Goal: Task Accomplishment & Management: Manage account settings

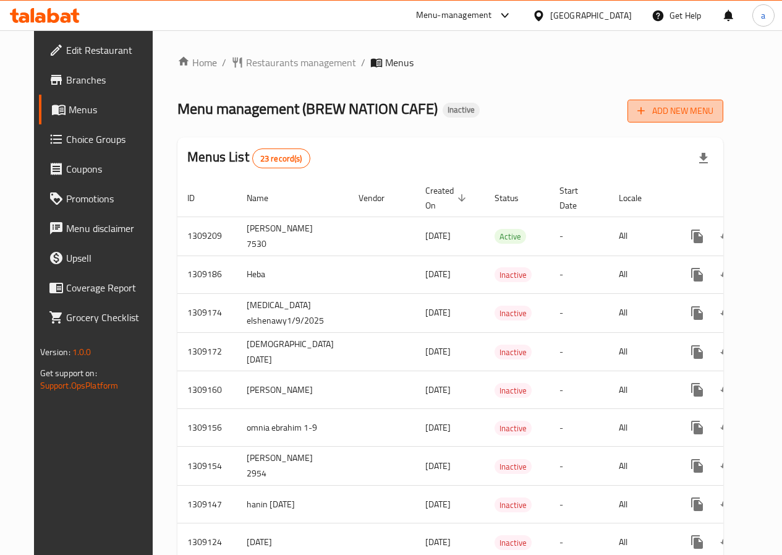
click at [714, 108] on span "Add New Menu" at bounding box center [676, 110] width 76 height 15
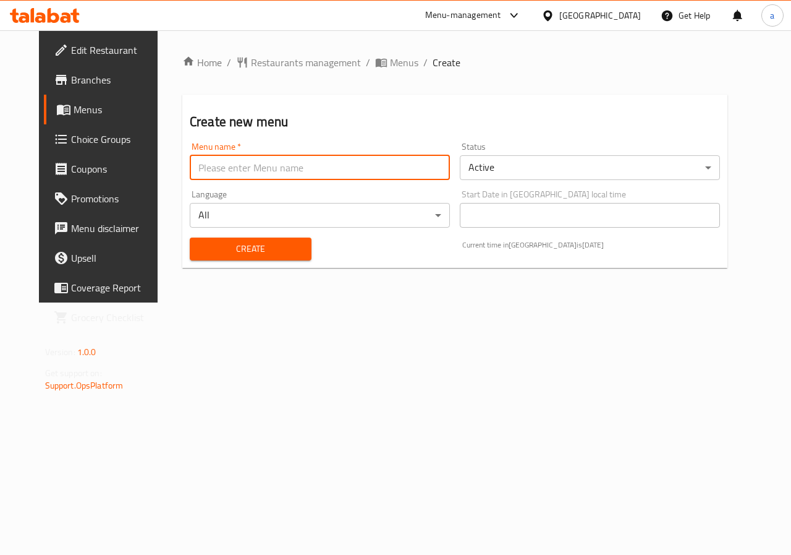
click at [278, 171] on input "text" at bounding box center [320, 167] width 260 height 25
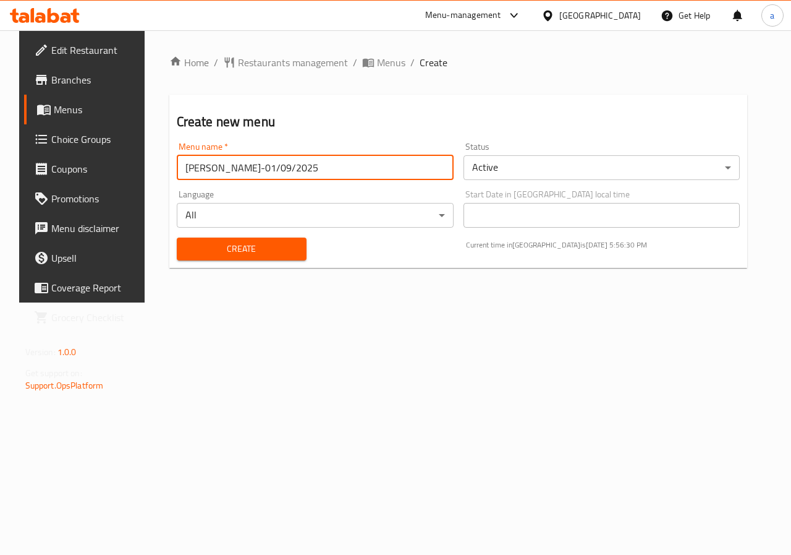
click at [253, 166] on input "[PERSON_NAME]-01/09/2025" at bounding box center [315, 167] width 277 height 25
type input "[PERSON_NAME]-03/09/2025"
click at [510, 171] on body "​ Menu-management [GEOGRAPHIC_DATA] Get Help a Edit Restaurant Branches Menus C…" at bounding box center [395, 292] width 791 height 524
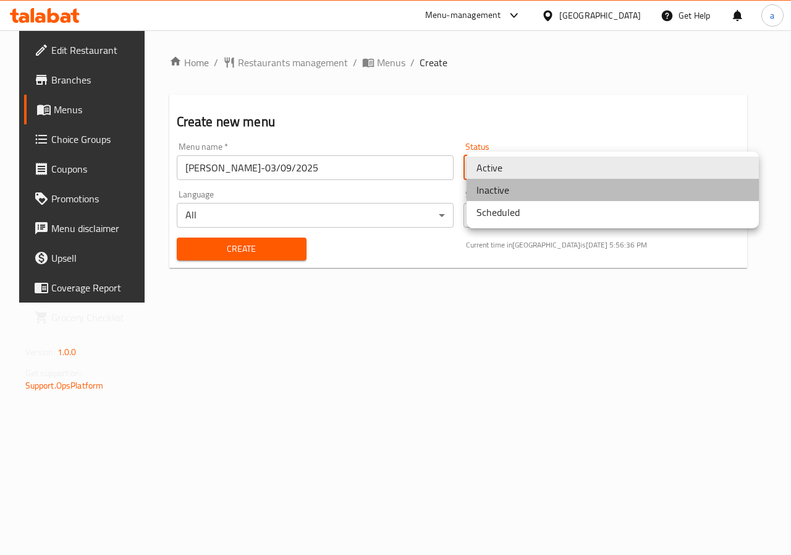
click at [520, 191] on li "Inactive" at bounding box center [613, 190] width 292 height 22
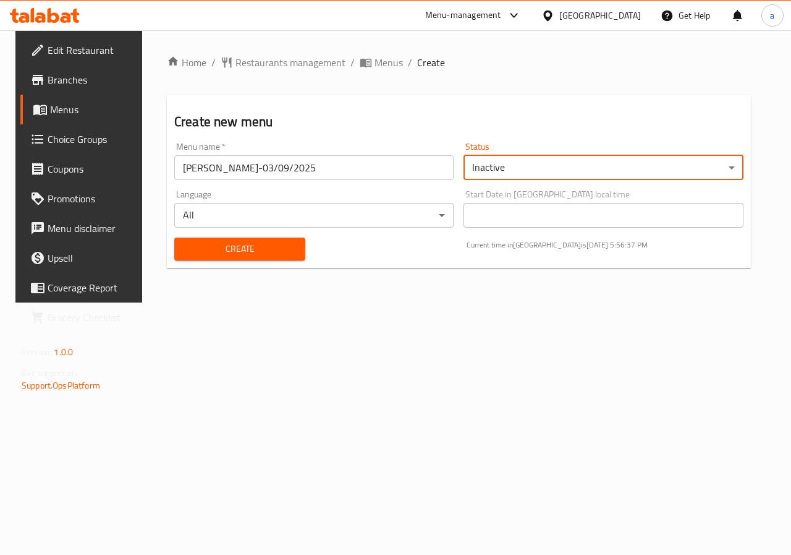
click at [449, 258] on div "Create Current time in [GEOGRAPHIC_DATA] is [DATE] 5:56:37 PM" at bounding box center [459, 249] width 584 height 38
click at [257, 250] on span "Create" at bounding box center [239, 248] width 111 height 15
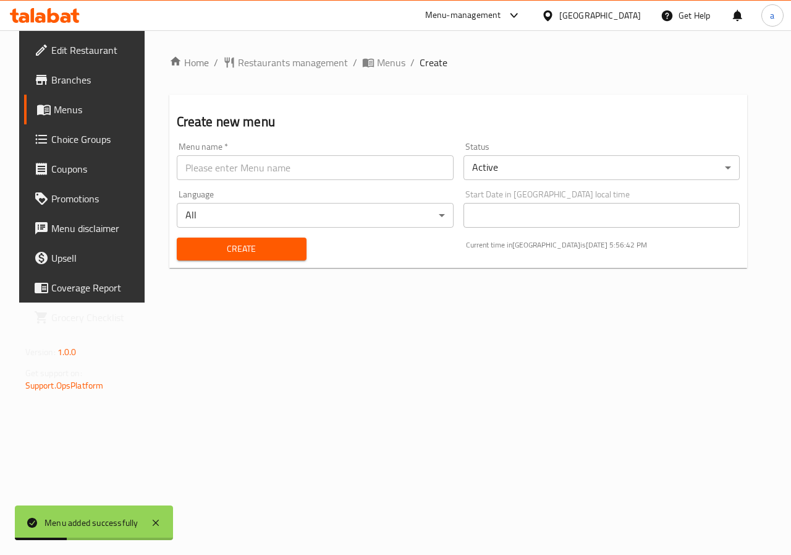
click at [58, 104] on span "Menus" at bounding box center [98, 109] width 88 height 15
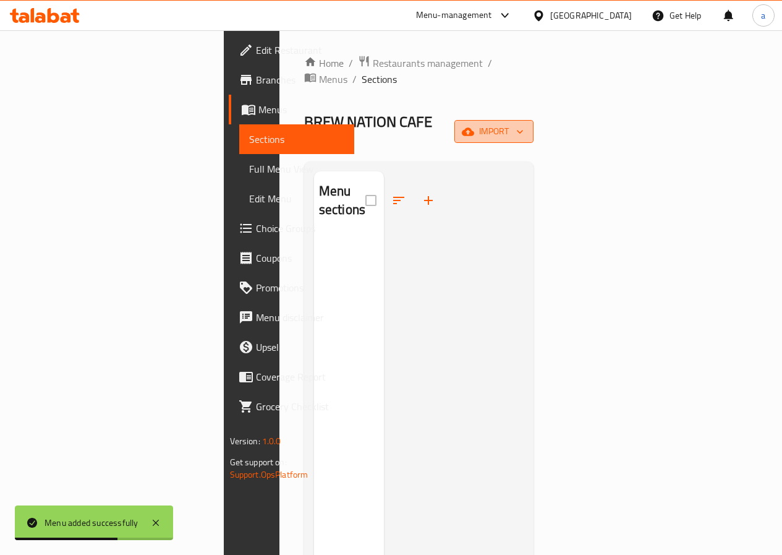
click at [524, 124] on span "import" at bounding box center [493, 131] width 59 height 15
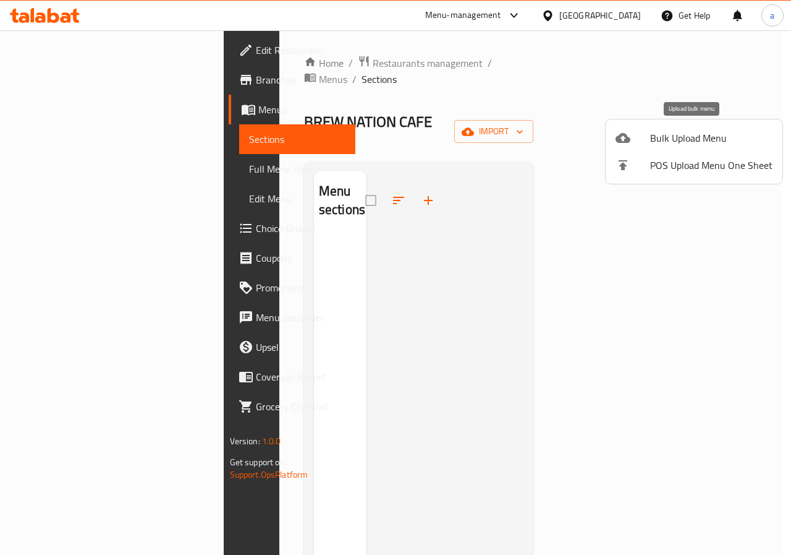
click at [684, 137] on span "Bulk Upload Menu" at bounding box center [712, 137] width 122 height 15
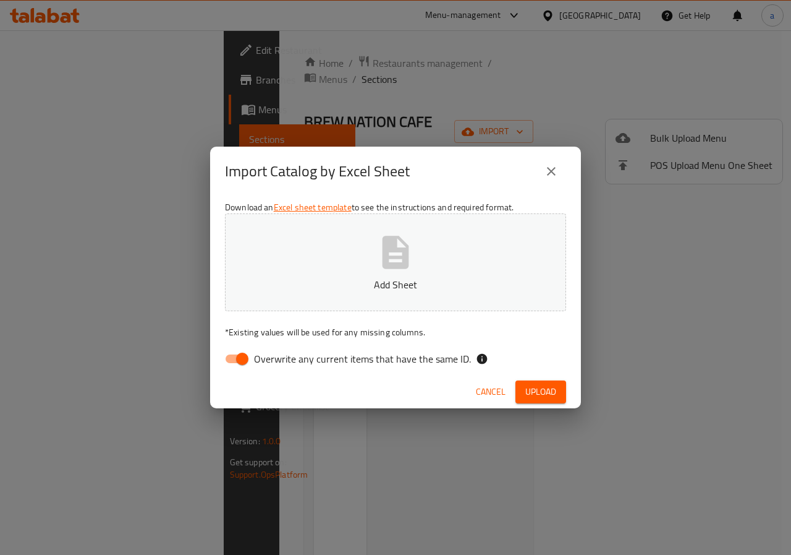
click at [472, 231] on button "Add Sheet" at bounding box center [395, 262] width 341 height 98
click at [242, 358] on input "Overwrite any current items that have the same ID." at bounding box center [242, 358] width 70 height 23
checkbox input "false"
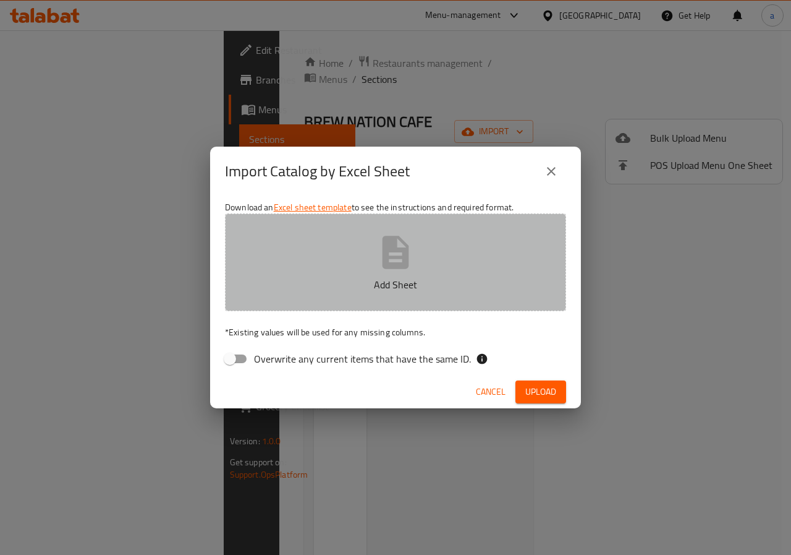
click at [383, 292] on p "Add Sheet" at bounding box center [395, 284] width 303 height 15
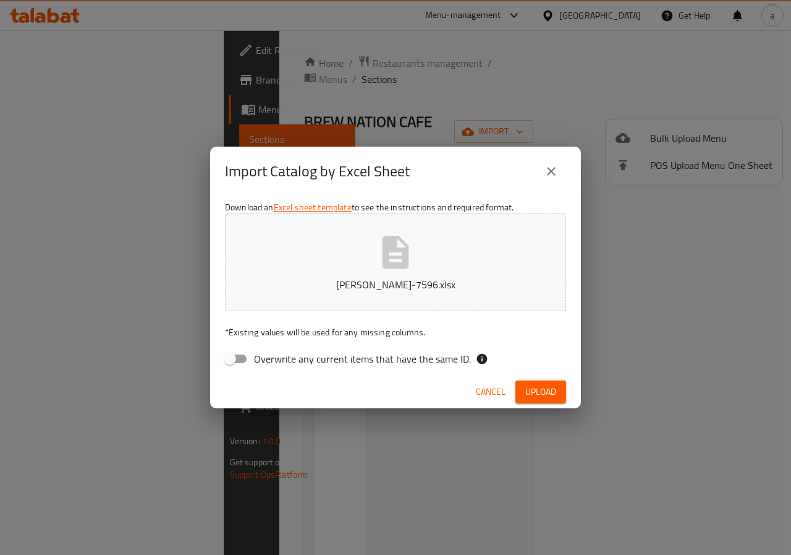
click at [537, 393] on span "Upload" at bounding box center [541, 391] width 31 height 15
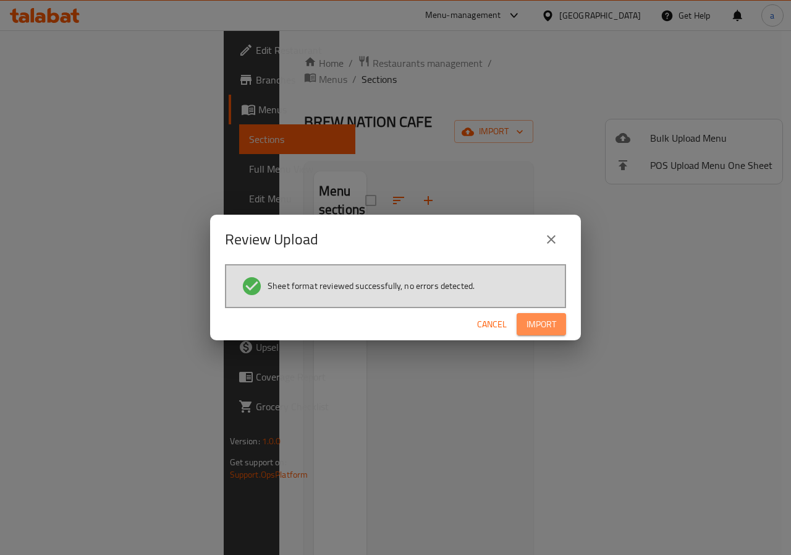
click at [542, 328] on span "Import" at bounding box center [542, 324] width 30 height 15
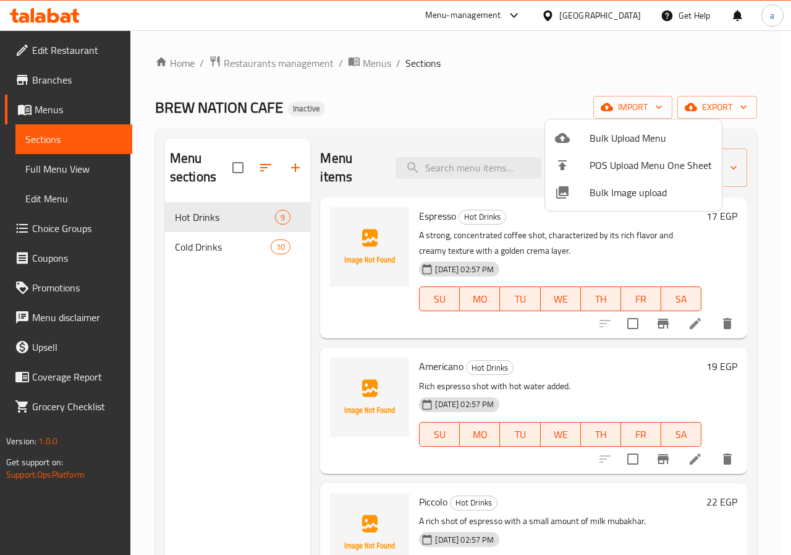
click at [485, 121] on div at bounding box center [395, 277] width 791 height 555
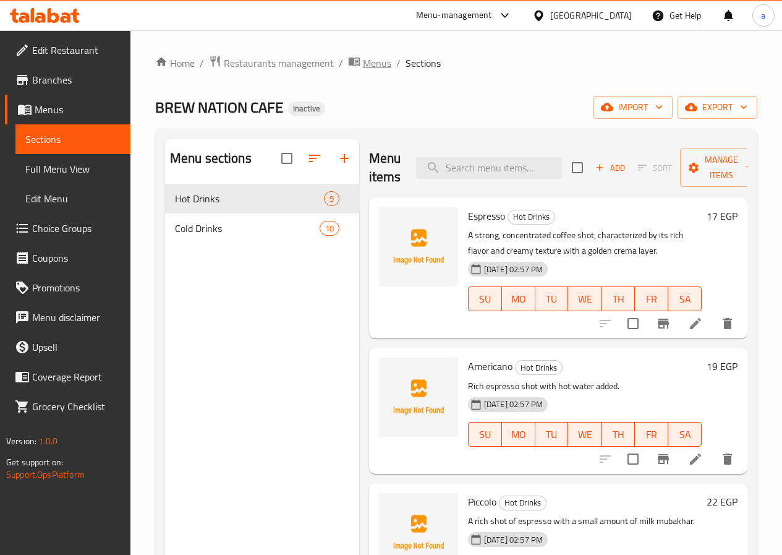
click at [365, 65] on span "Menus" at bounding box center [377, 63] width 28 height 15
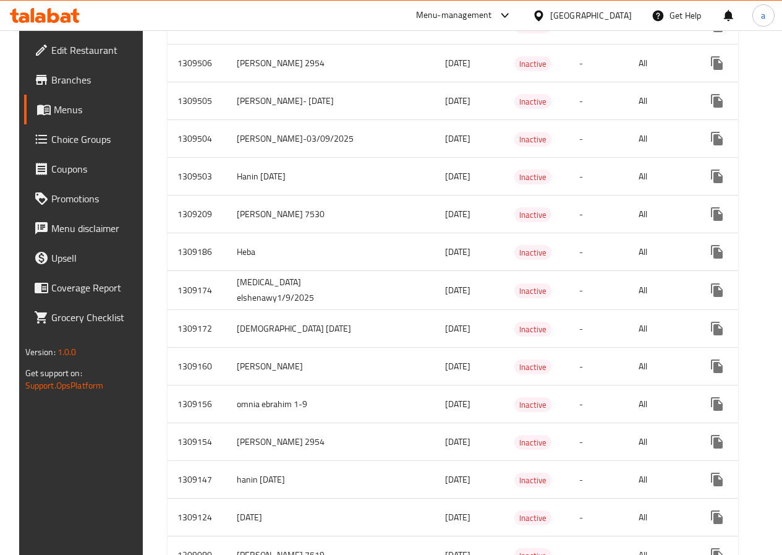
scroll to position [1237, 0]
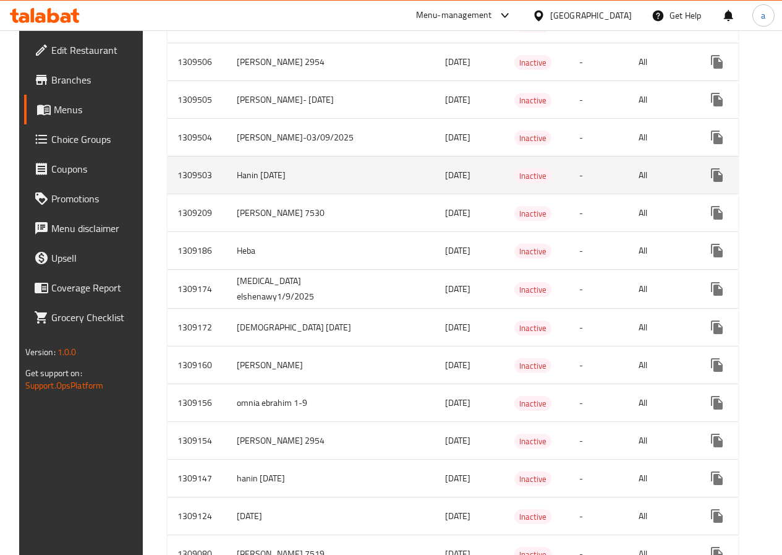
drag, startPoint x: 387, startPoint y: 182, endPoint x: 451, endPoint y: 184, distance: 63.7
click at [451, 184] on tr "1309503 Hanin [DATE] [DATE] Inactive - All" at bounding box center [499, 175] width 663 height 38
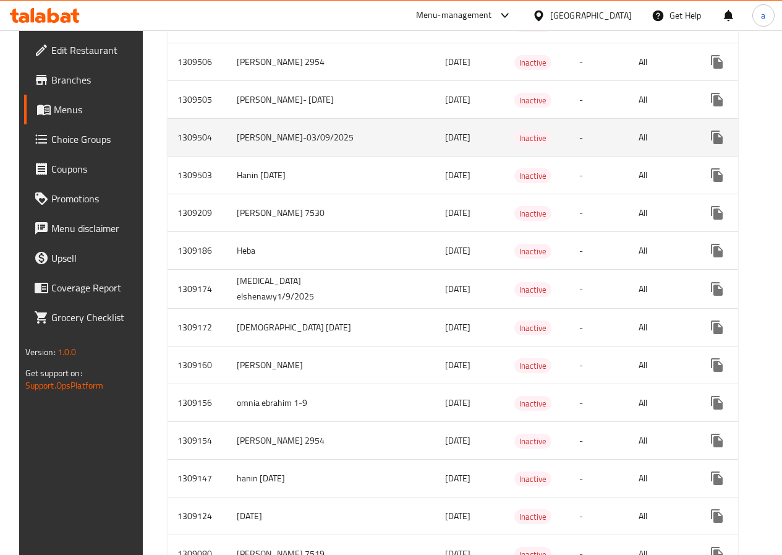
click at [372, 156] on td "enhanced table" at bounding box center [402, 138] width 67 height 38
drag, startPoint x: 375, startPoint y: 143, endPoint x: 433, endPoint y: 145, distance: 58.8
click at [433, 145] on tr "1309504 [PERSON_NAME]-03/09/2025 [DATE] Inactive - All" at bounding box center [499, 138] width 663 height 38
click at [369, 138] on td "enhanced table" at bounding box center [402, 138] width 67 height 38
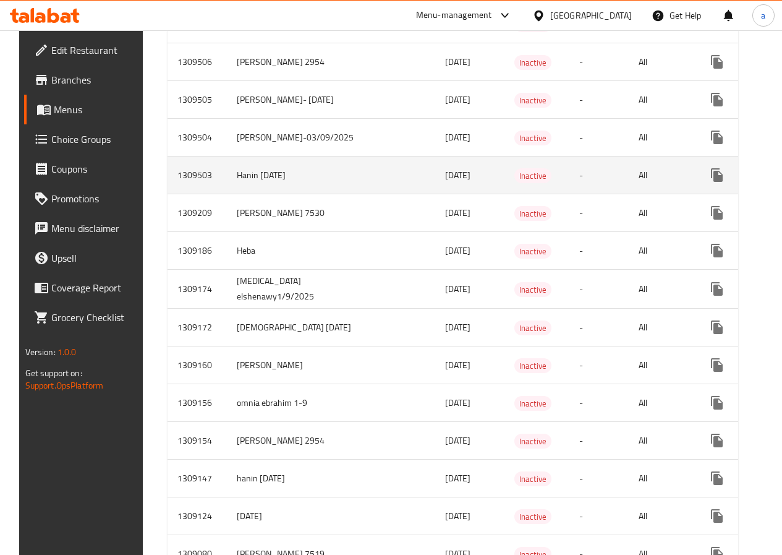
drag, startPoint x: 290, startPoint y: 187, endPoint x: 212, endPoint y: 179, distance: 78.3
click at [212, 179] on tr "1309503 Hanin [DATE] [DATE] Inactive - All" at bounding box center [499, 175] width 663 height 38
click at [259, 184] on td "Hanin [DATE]" at bounding box center [298, 175] width 142 height 38
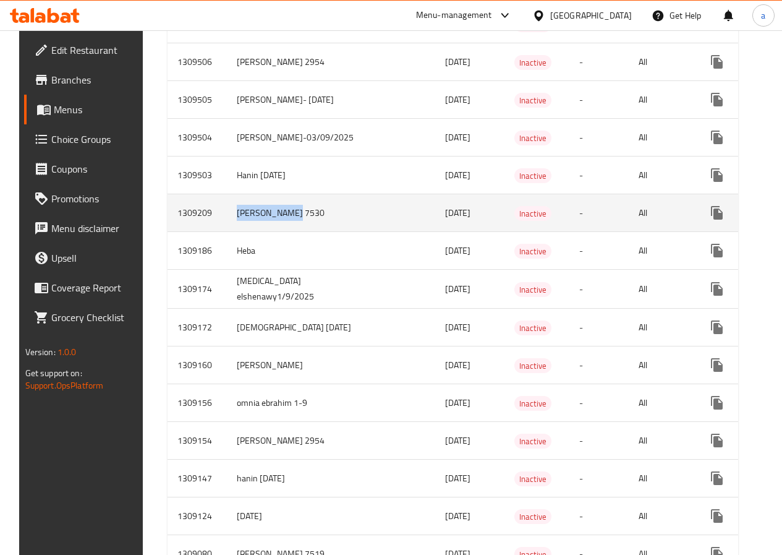
drag, startPoint x: 305, startPoint y: 213, endPoint x: 224, endPoint y: 213, distance: 81.6
click at [227, 213] on td "[PERSON_NAME] 7530" at bounding box center [298, 213] width 142 height 38
click at [369, 230] on td "enhanced table" at bounding box center [402, 213] width 67 height 38
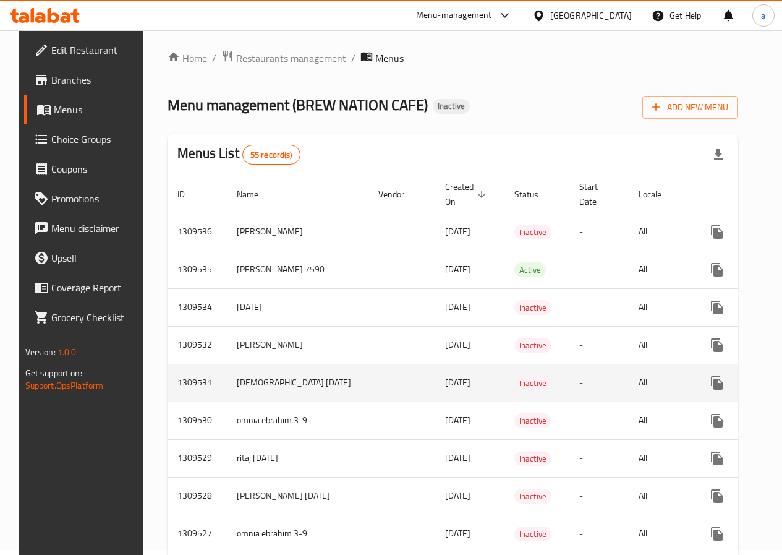
scroll to position [0, 0]
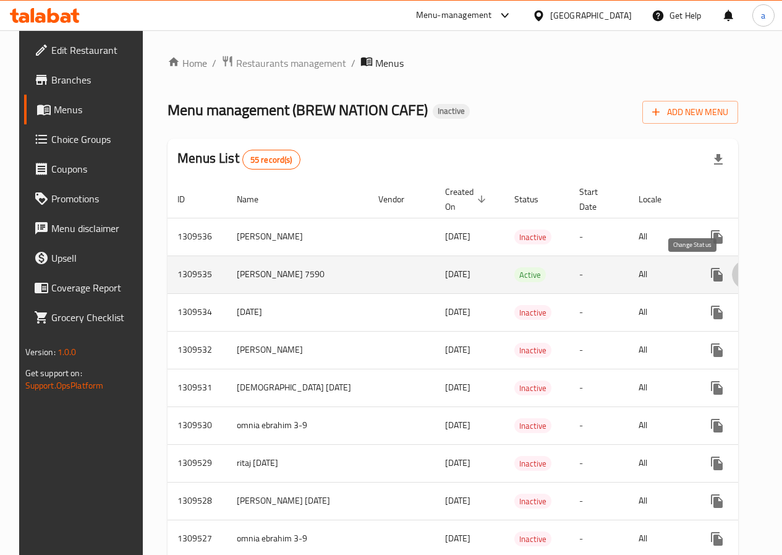
click at [740, 275] on icon "enhanced table" at bounding box center [747, 274] width 15 height 15
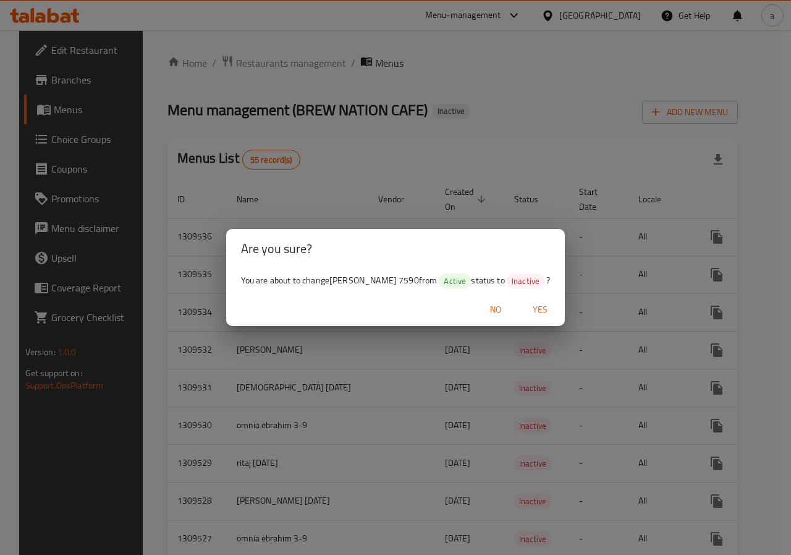
click at [535, 306] on span "Yes" at bounding box center [541, 309] width 30 height 15
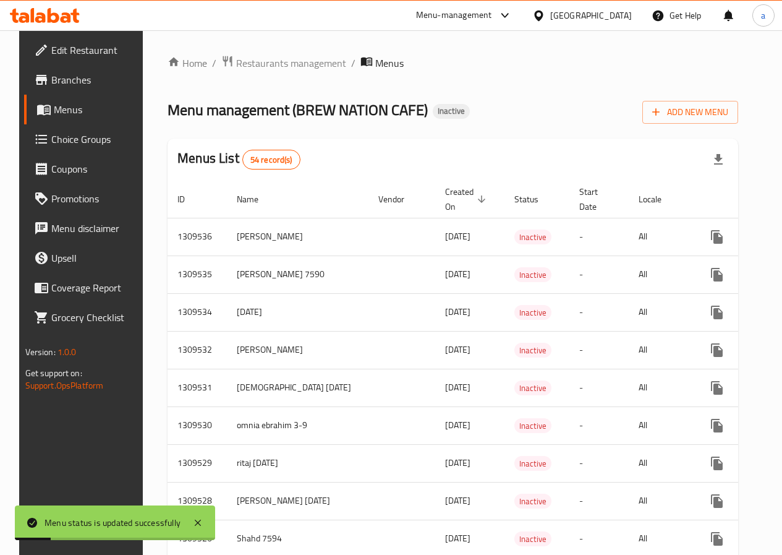
click at [559, 113] on div "Menu management ( BREW NATION CAFE ) Inactive Add New Menu" at bounding box center [453, 110] width 571 height 28
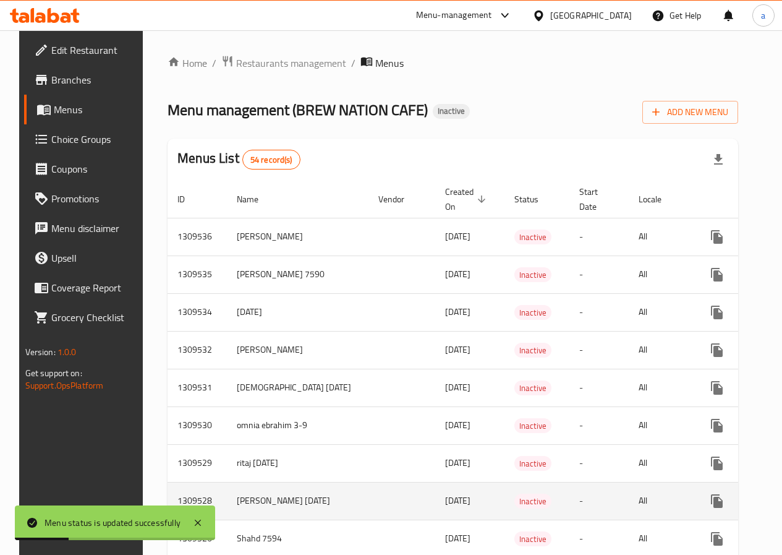
drag, startPoint x: 200, startPoint y: 529, endPoint x: 214, endPoint y: 514, distance: 20.1
click at [200, 529] on icon at bounding box center [197, 522] width 15 height 15
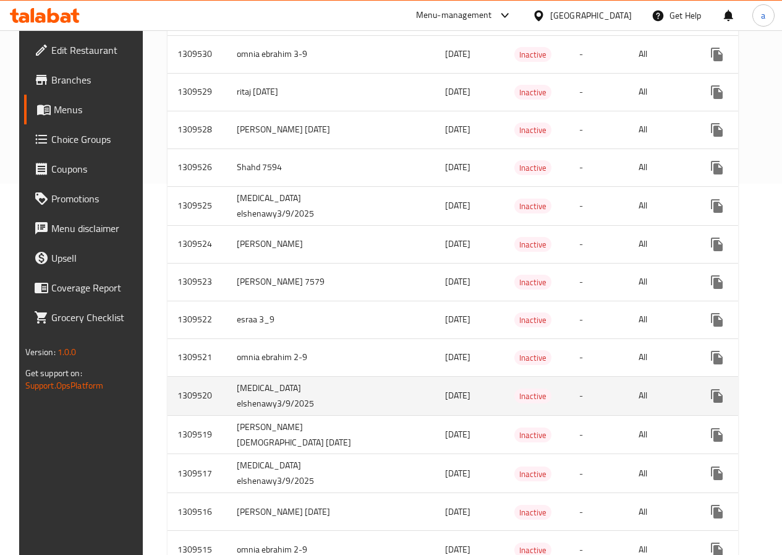
scroll to position [433, 0]
